Goal: Find contact information: Find contact information

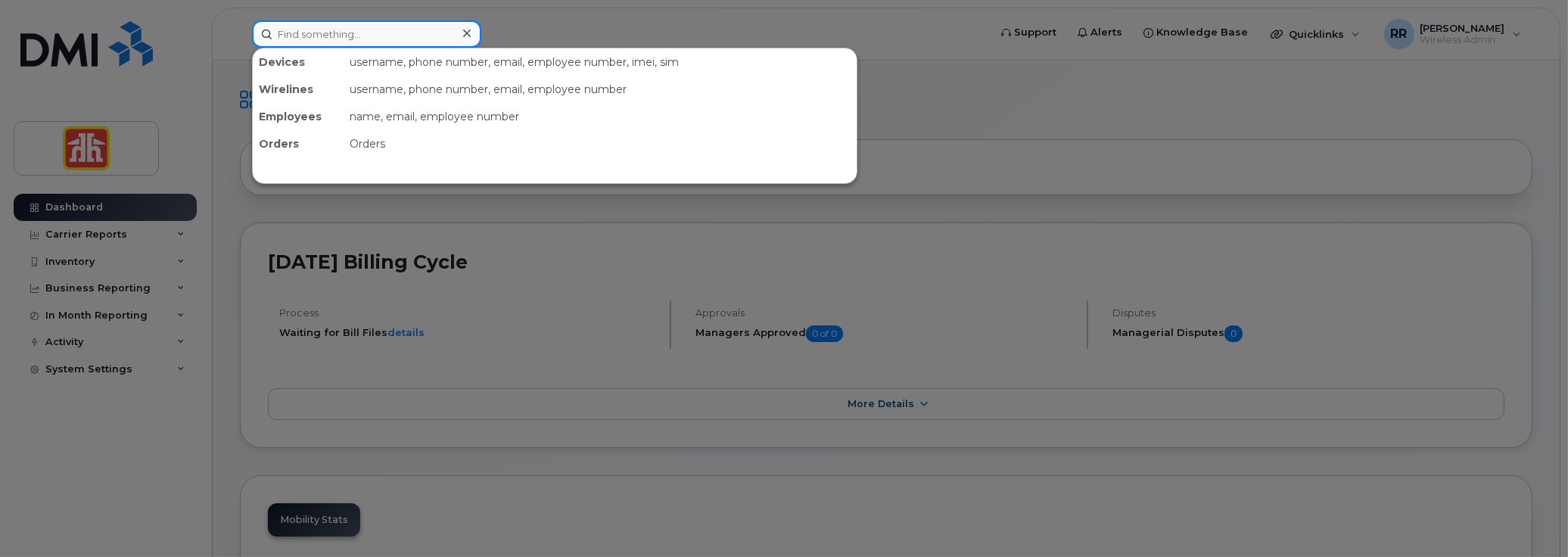
click at [302, 32] on input at bounding box center [367, 33] width 229 height 27
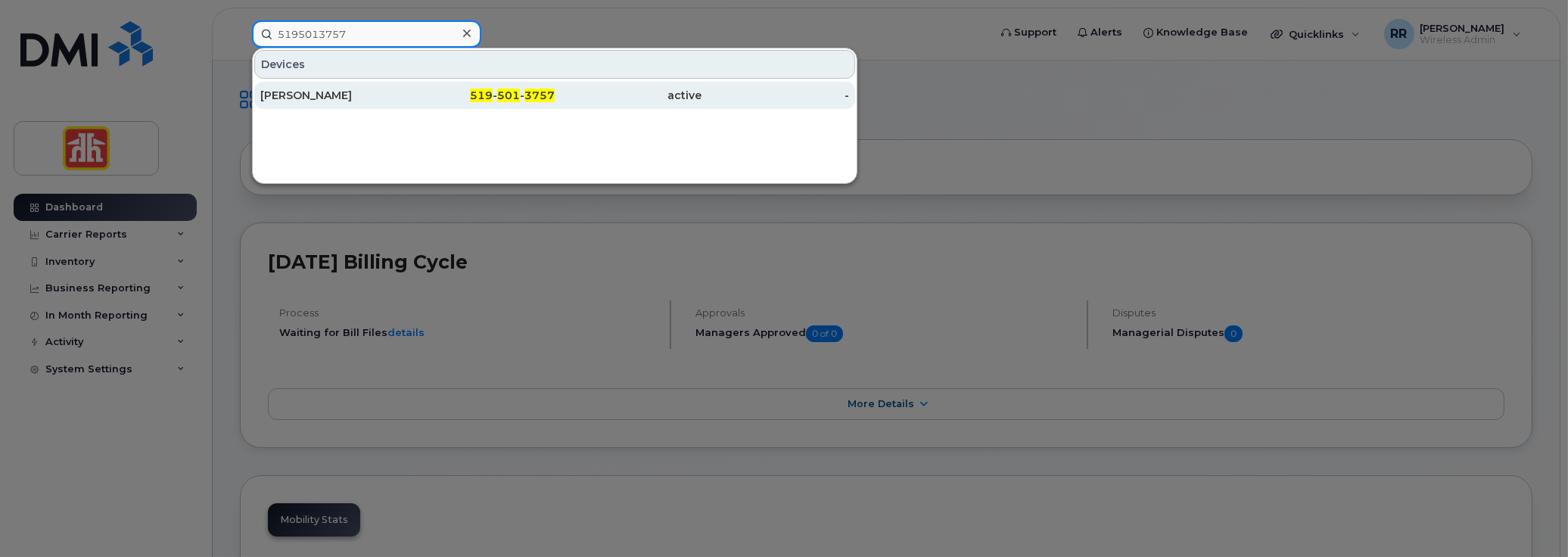
type input "5195013757"
click at [351, 85] on div "[PERSON_NAME]" at bounding box center [334, 94] width 147 height 27
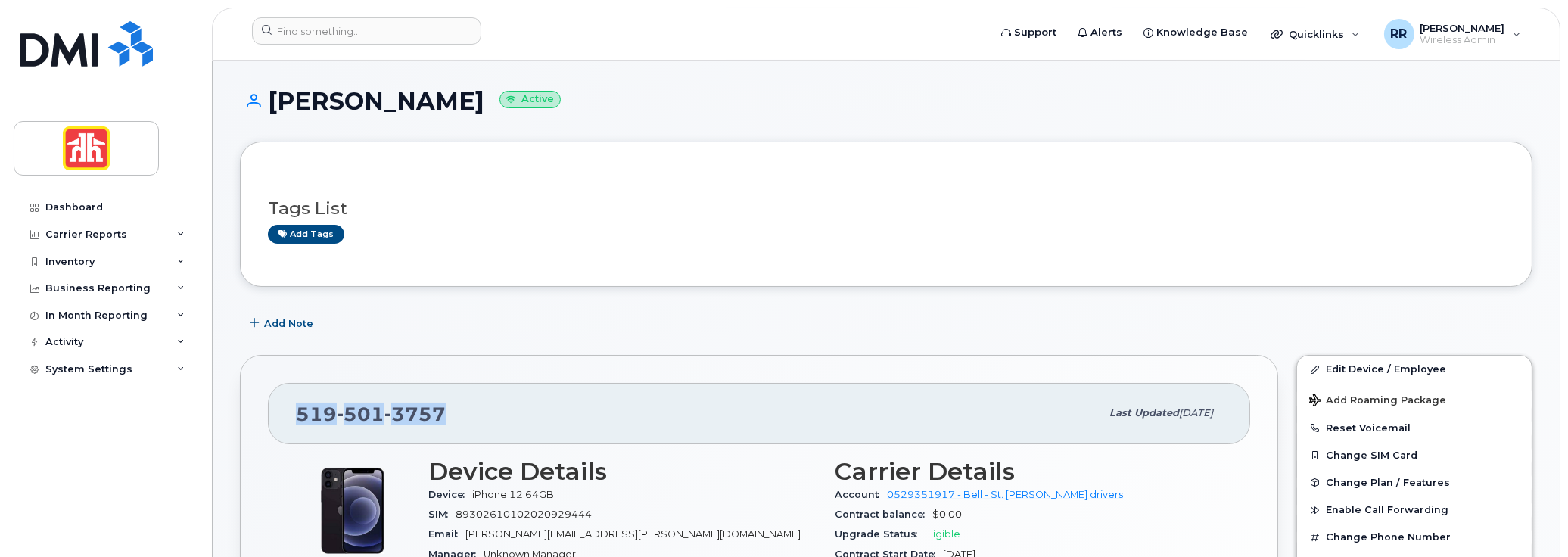
drag, startPoint x: 296, startPoint y: 414, endPoint x: 445, endPoint y: 406, distance: 149.2
click at [445, 406] on div "519 501 3757" at bounding box center [698, 412] width 805 height 32
copy span "519 501 3757"
